Goal: Information Seeking & Learning: Check status

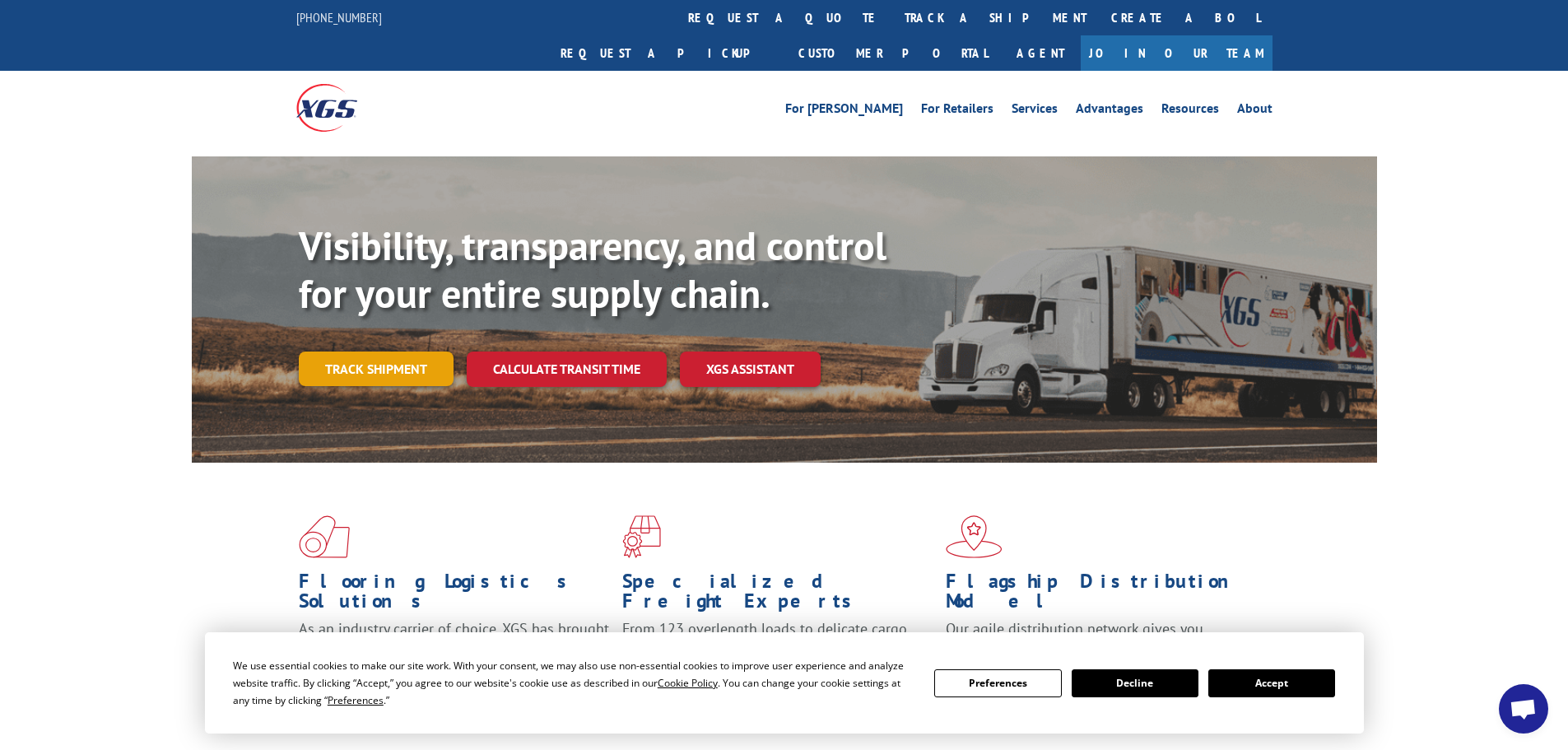
click at [373, 351] on link "Track shipment" at bounding box center [375, 368] width 154 height 34
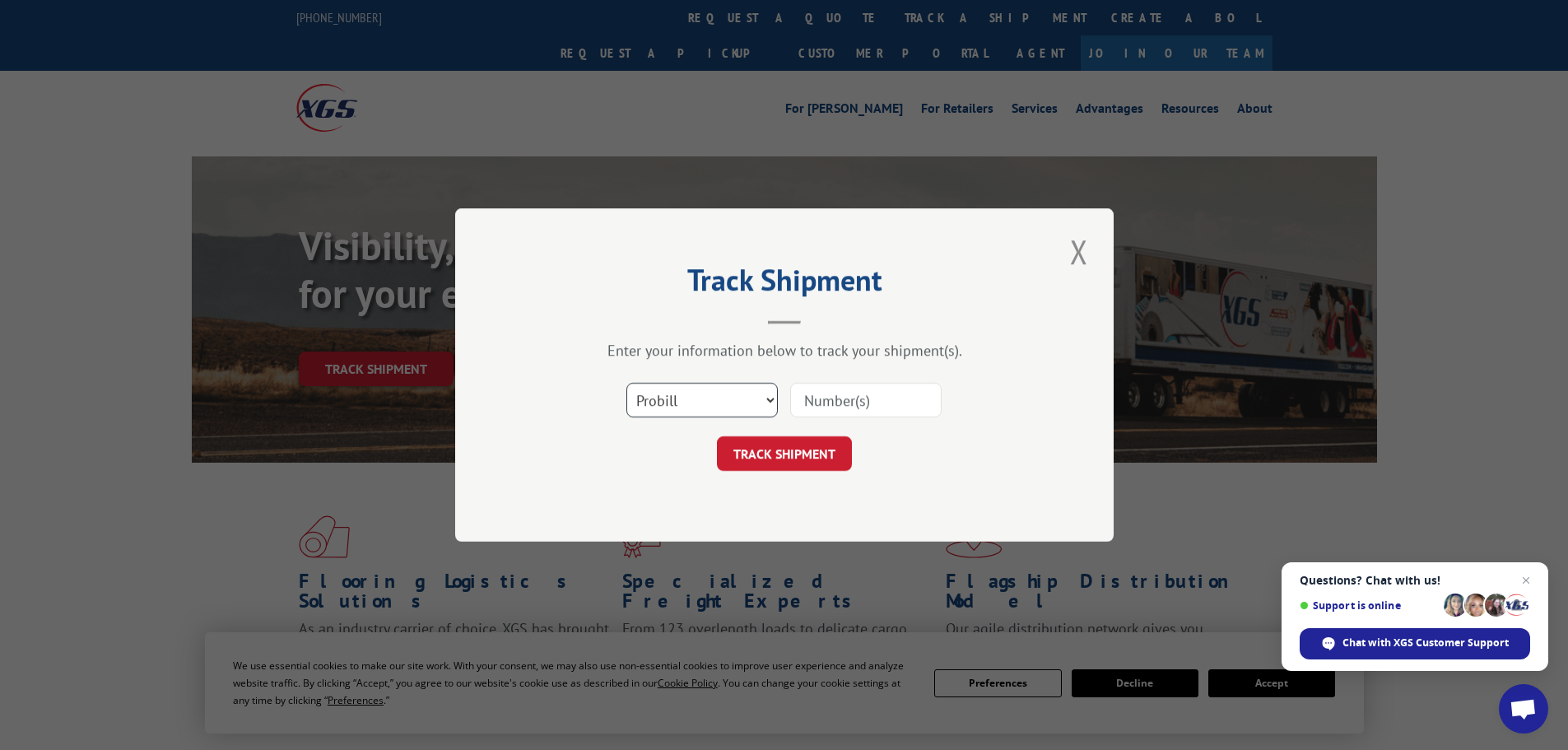
click at [737, 399] on select "Select category... Probill BOL PO" at bounding box center [702, 399] width 152 height 34
select select "bol"
click at [626, 382] on select "Select category... Probill BOL PO" at bounding box center [702, 399] width 152 height 34
click at [860, 402] on input at bounding box center [866, 399] width 152 height 34
paste input "5941448"
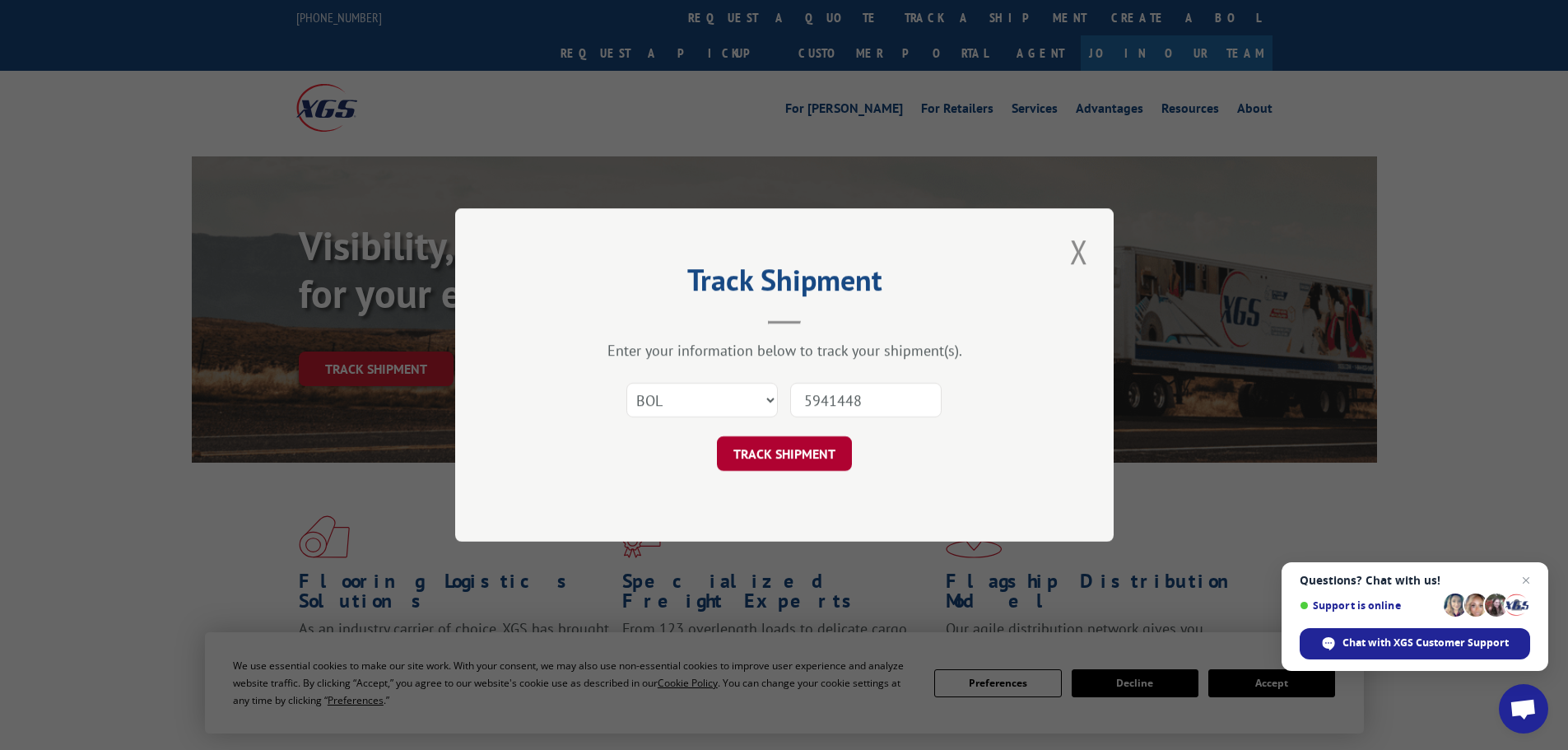
type input "5941448"
click at [819, 459] on button "TRACK SHIPMENT" at bounding box center [784, 453] width 135 height 34
